Goal: Transaction & Acquisition: Purchase product/service

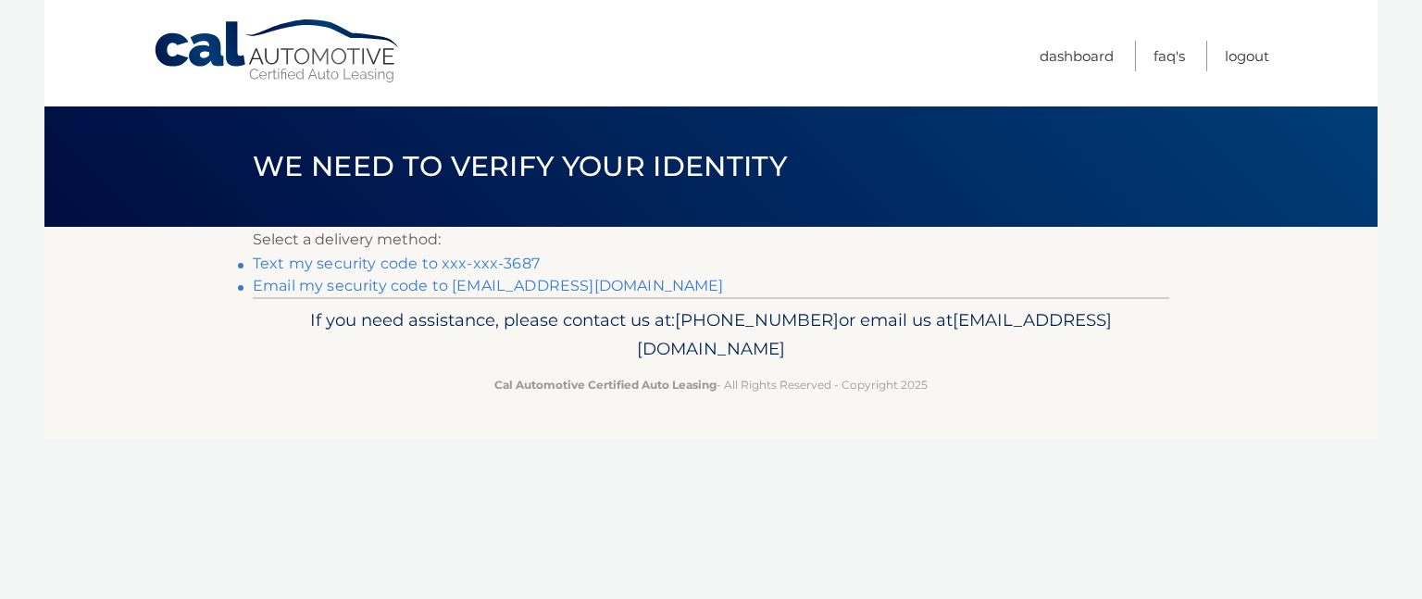
click at [519, 259] on link "Text my security code to xxx-xxx-3687" at bounding box center [396, 264] width 287 height 18
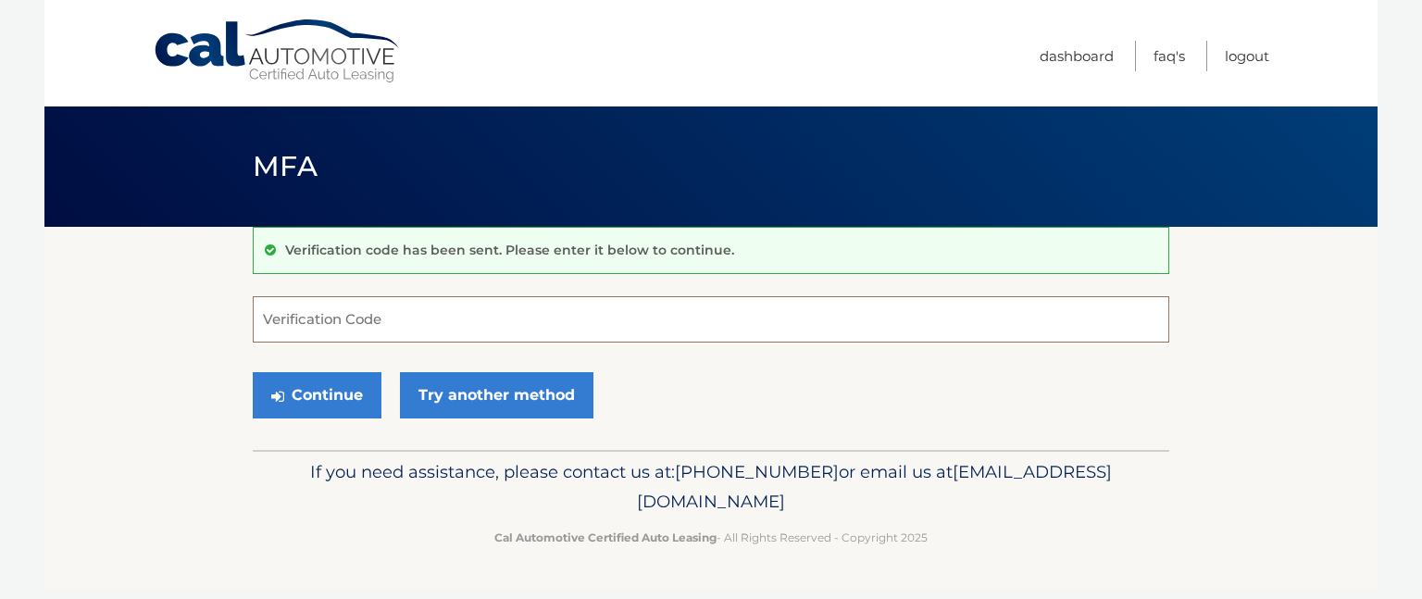
click at [521, 318] on input "Verification Code" at bounding box center [711, 319] width 917 height 46
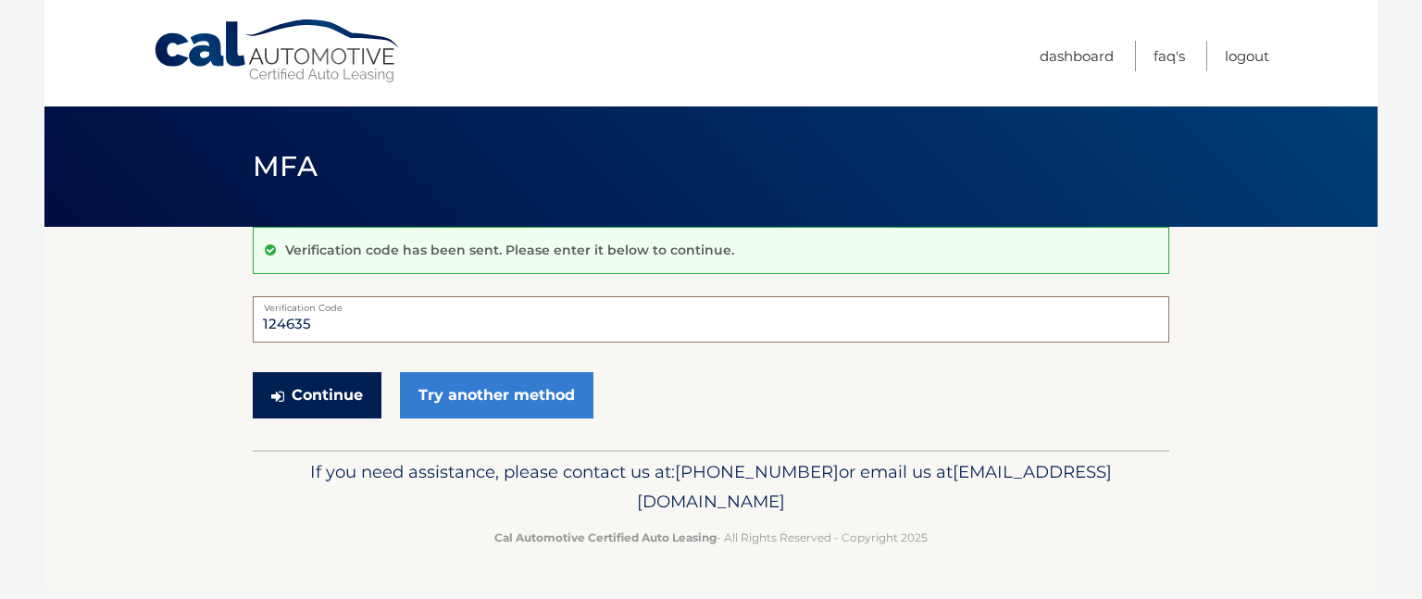
type input "124635"
click at [304, 384] on button "Continue" at bounding box center [317, 395] width 129 height 46
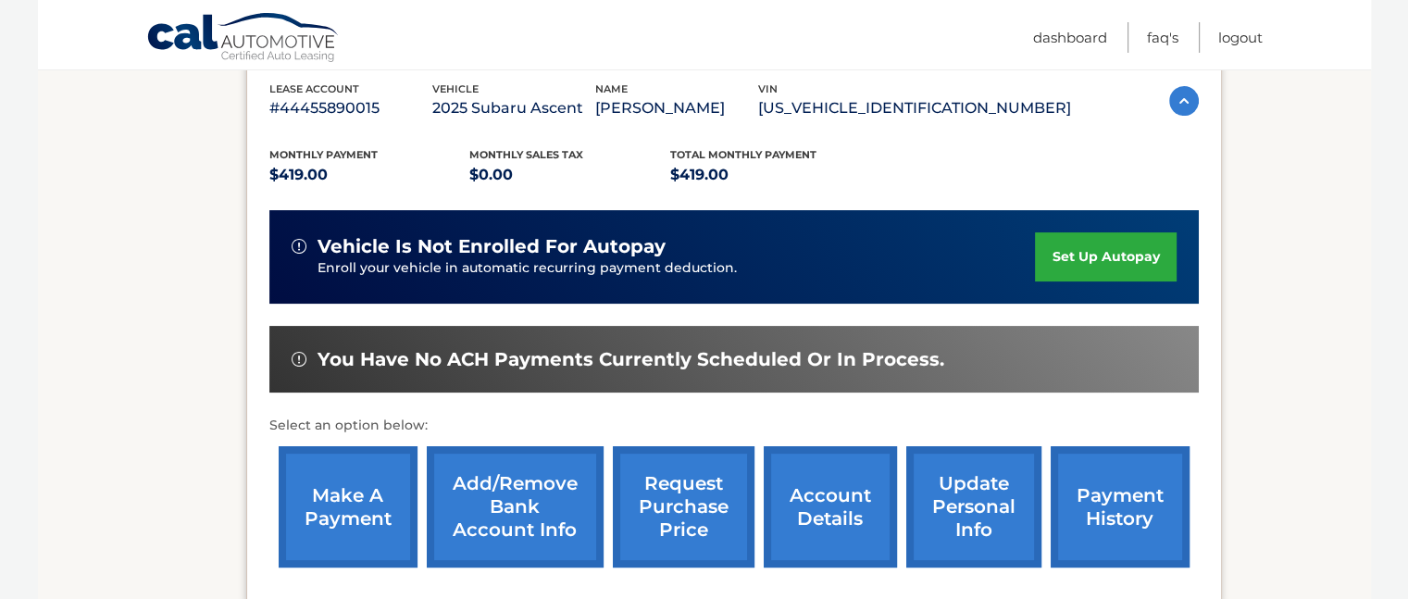
scroll to position [328, 0]
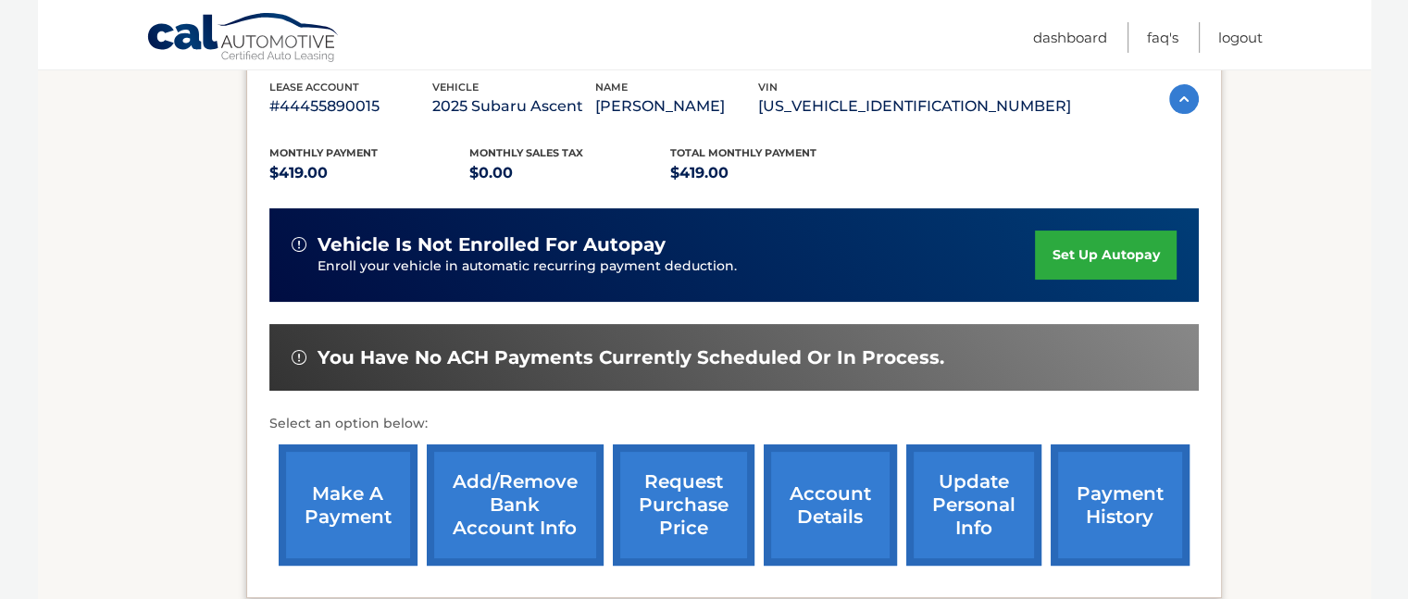
click at [348, 487] on link "make a payment" at bounding box center [348, 504] width 139 height 121
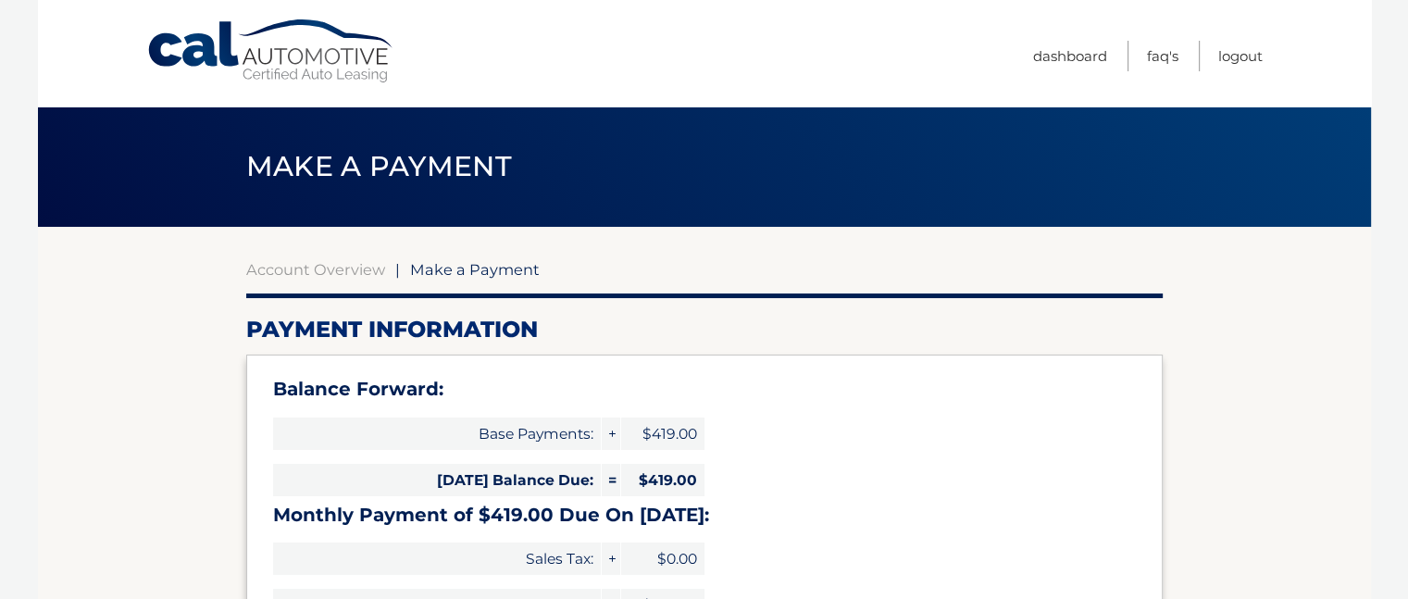
select select "OTkwOWQzNDctYjhjNC00ZWE2LTk3N2YtYjM3MzdjOTljODNj"
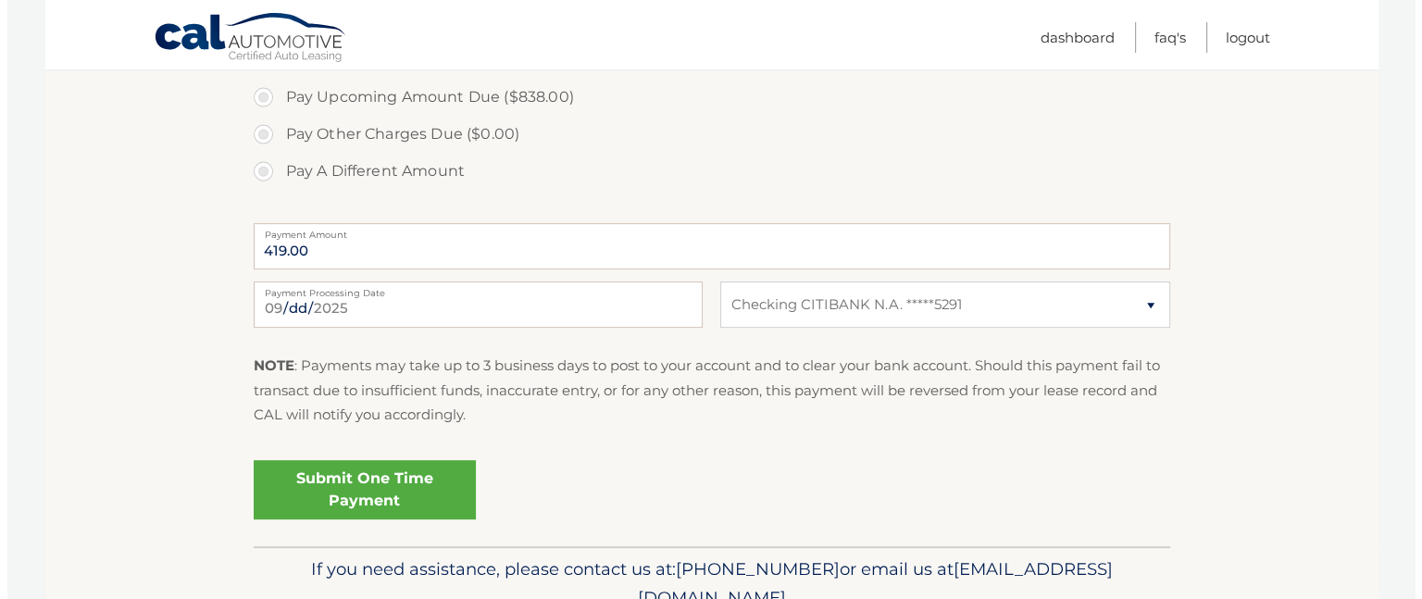
scroll to position [715, 0]
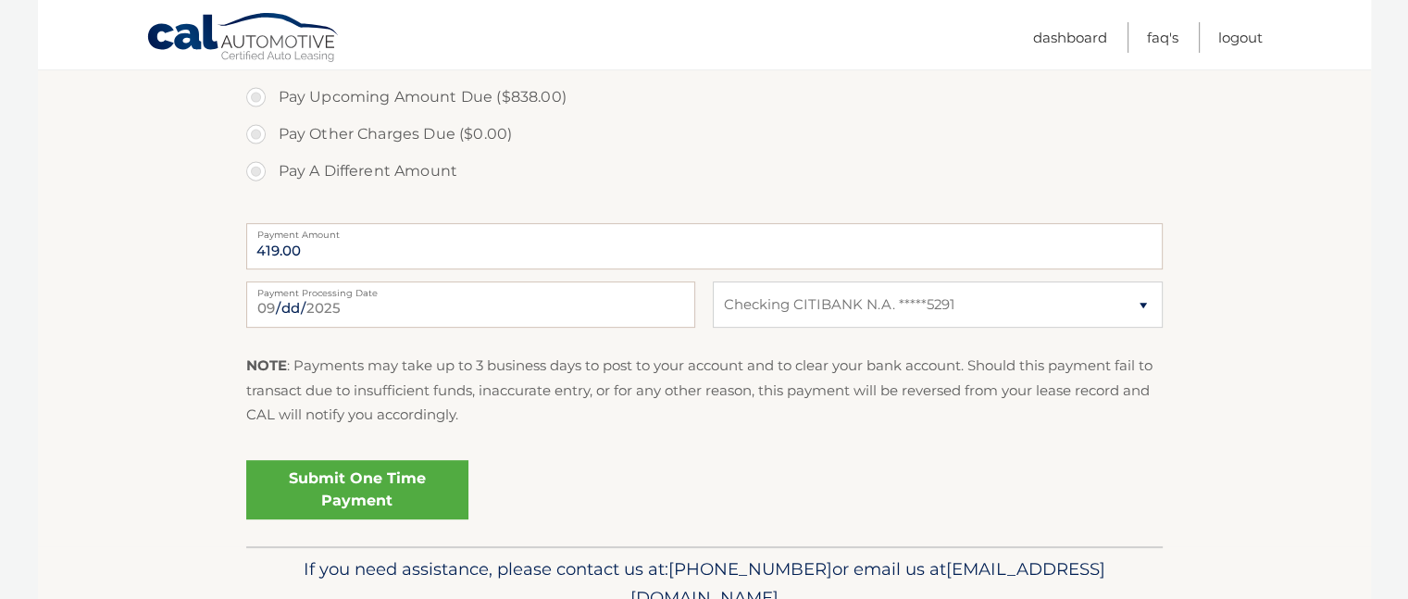
click at [348, 487] on link "Submit One Time Payment" at bounding box center [357, 489] width 222 height 59
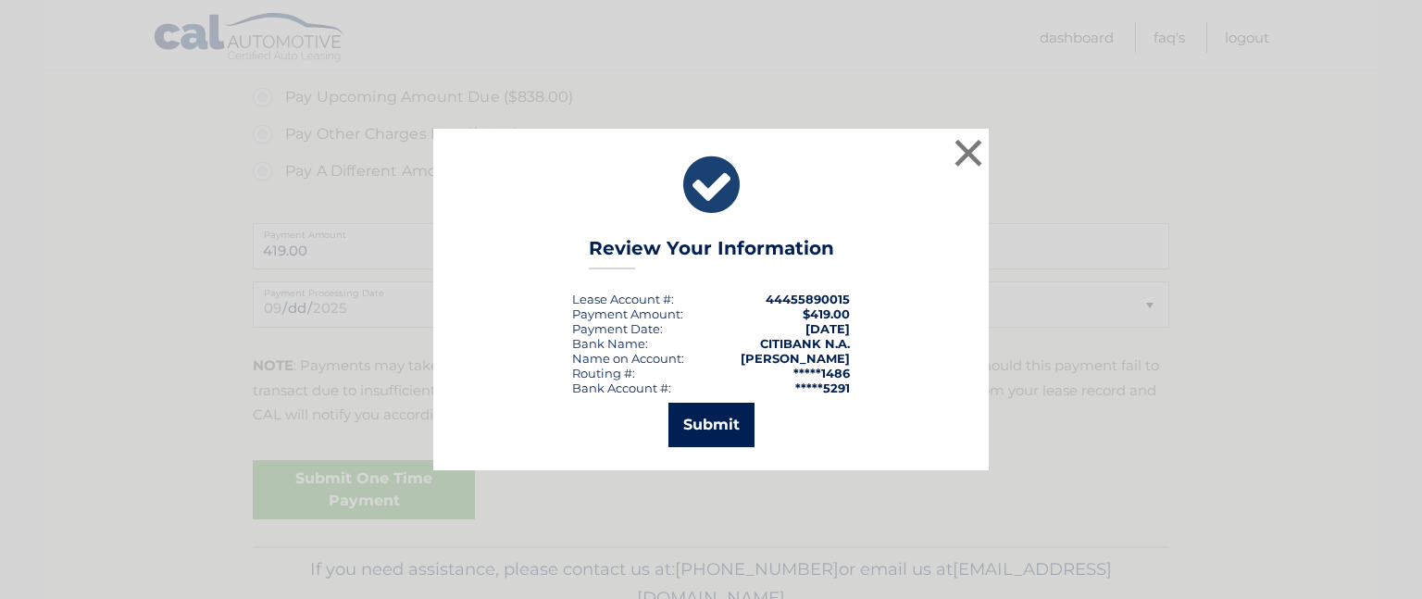
click at [701, 421] on button "Submit" at bounding box center [711, 425] width 86 height 44
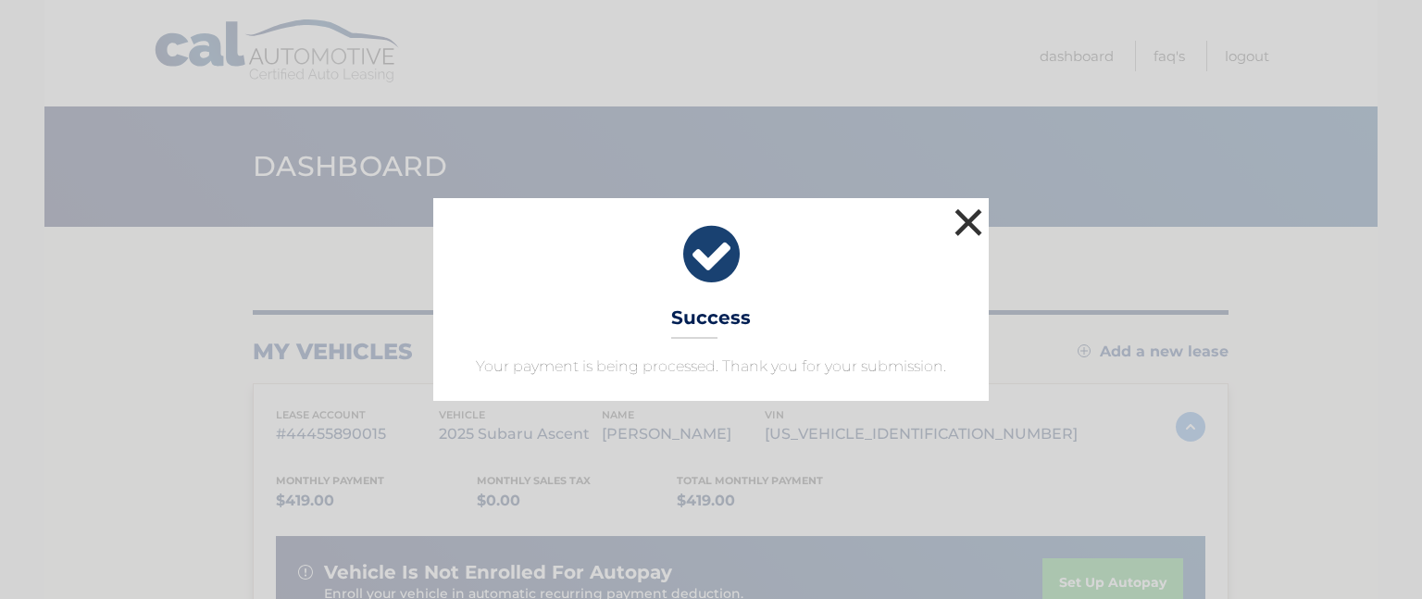
click at [968, 225] on button "×" at bounding box center [968, 222] width 37 height 37
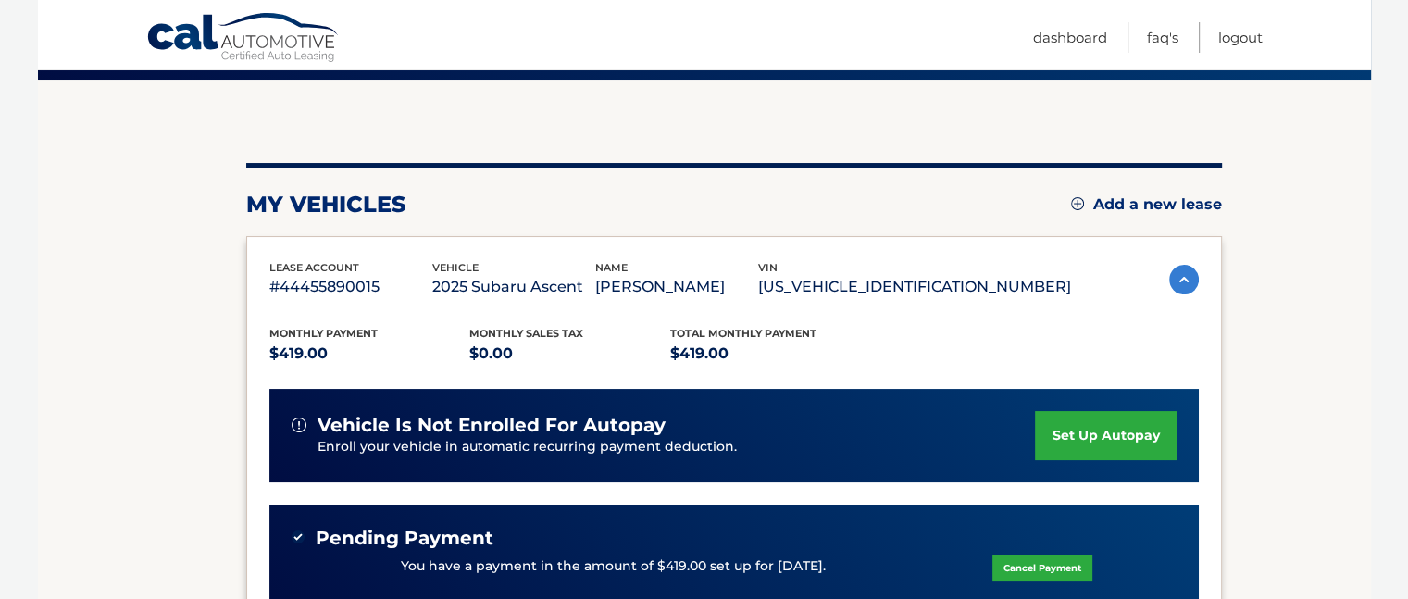
scroll to position [141, 0]
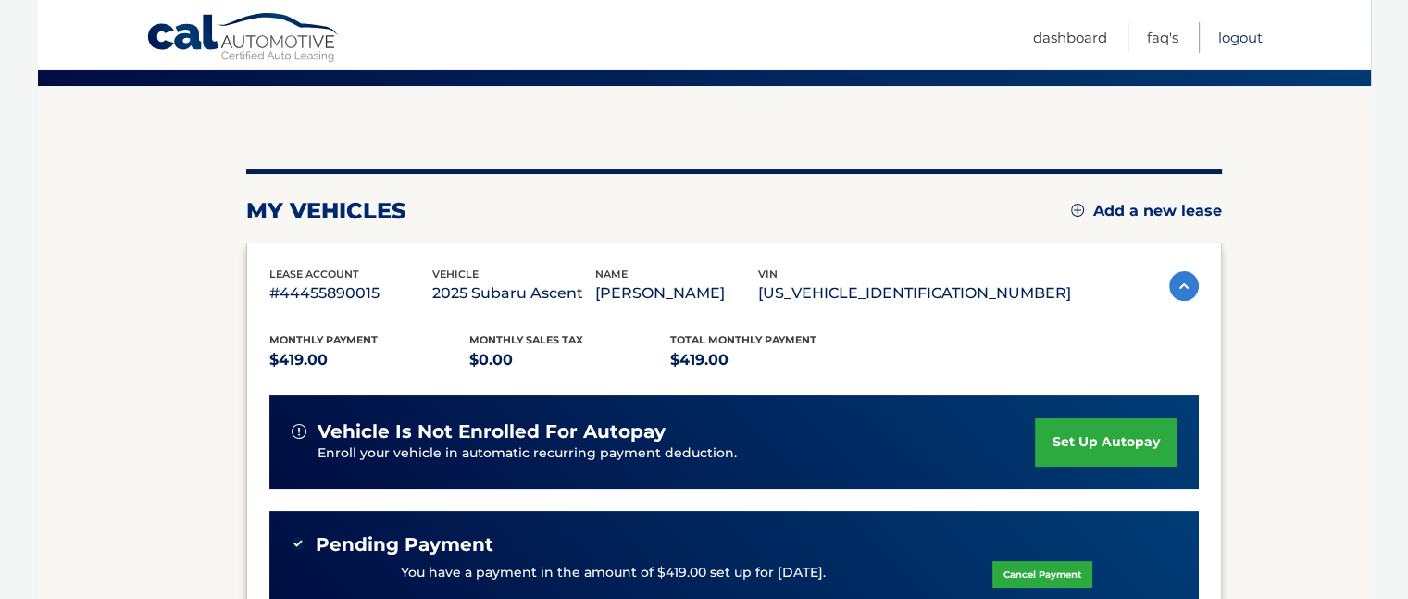
click at [1222, 38] on link "Logout" at bounding box center [1240, 37] width 44 height 31
